Goal: Task Accomplishment & Management: Manage account settings

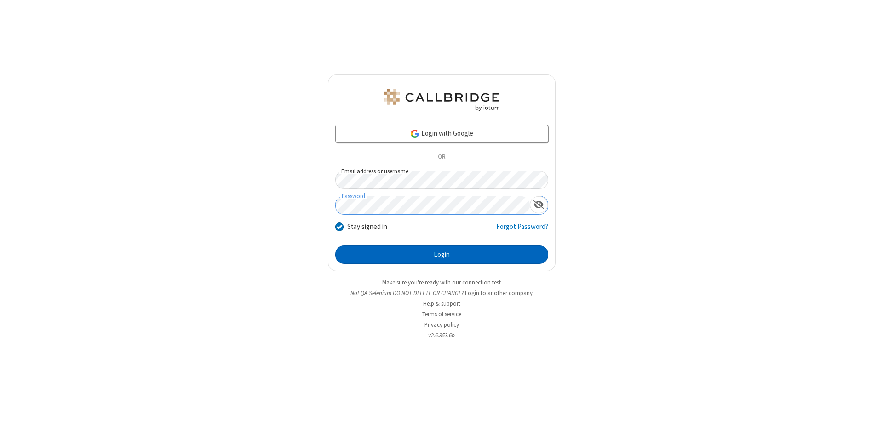
click at [441, 255] on button "Login" at bounding box center [441, 254] width 213 height 18
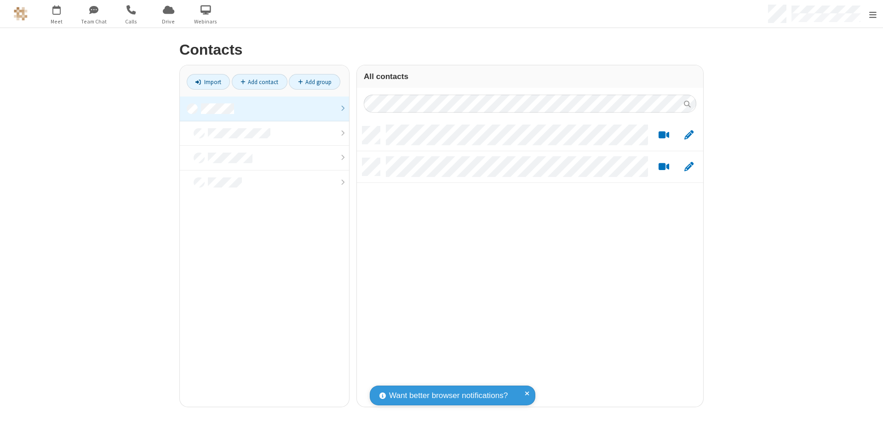
scroll to position [280, 339]
click at [261, 108] on link at bounding box center [264, 109] width 169 height 25
click at [256, 82] on link "Add contact" at bounding box center [260, 82] width 56 height 16
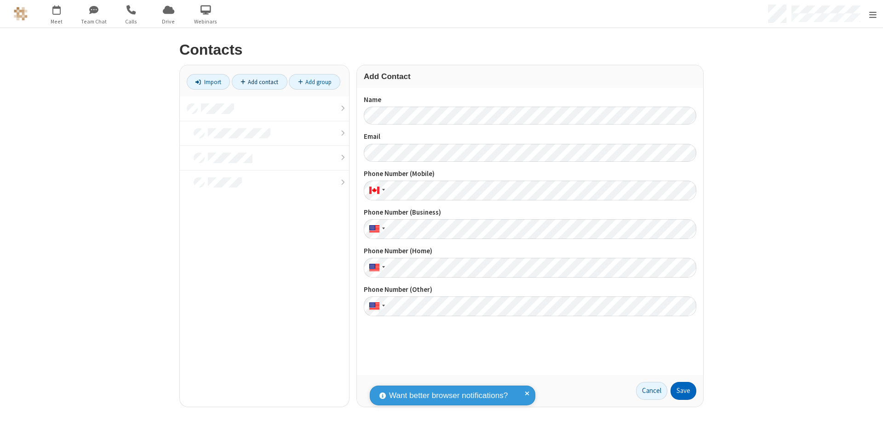
click at [679, 391] on button "Save" at bounding box center [683, 391] width 26 height 18
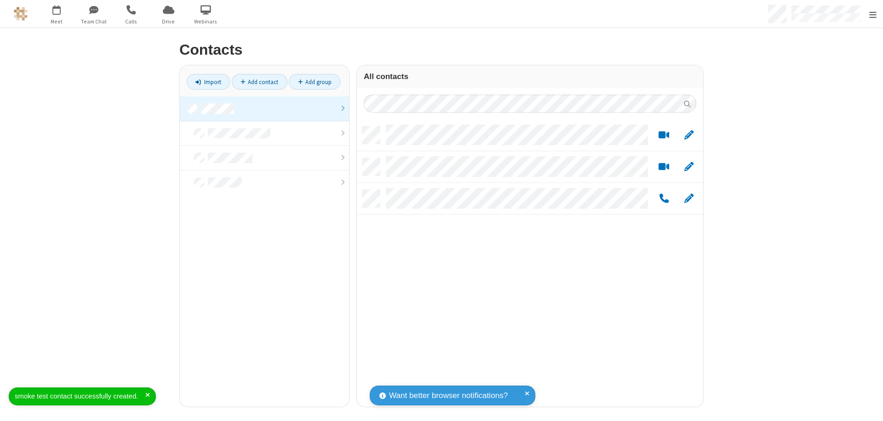
scroll to position [280, 339]
click at [256, 82] on link "Add contact" at bounding box center [260, 82] width 56 height 16
